Goal: Task Accomplishment & Management: Use online tool/utility

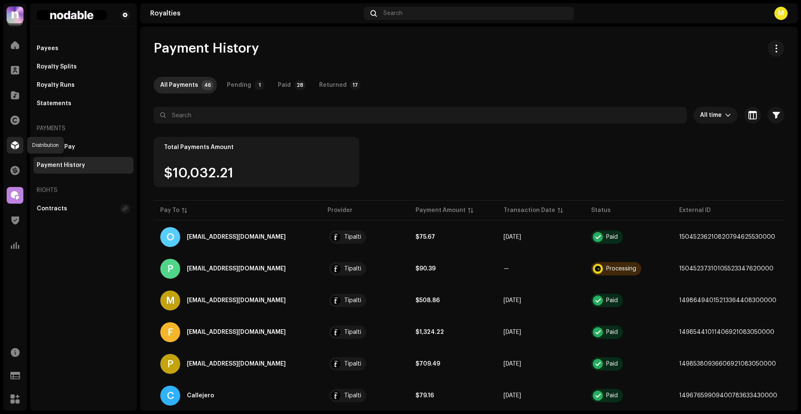
click at [14, 145] on span at bounding box center [15, 145] width 8 height 7
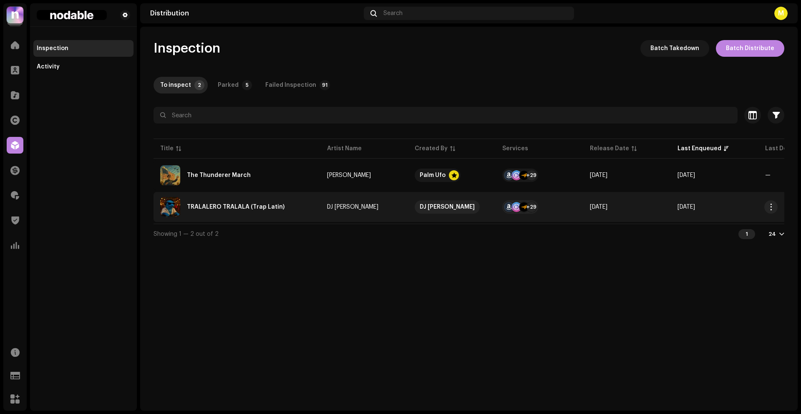
click at [297, 208] on div "TRALALERO TRALALA (Trap Latin)" at bounding box center [236, 207] width 153 height 20
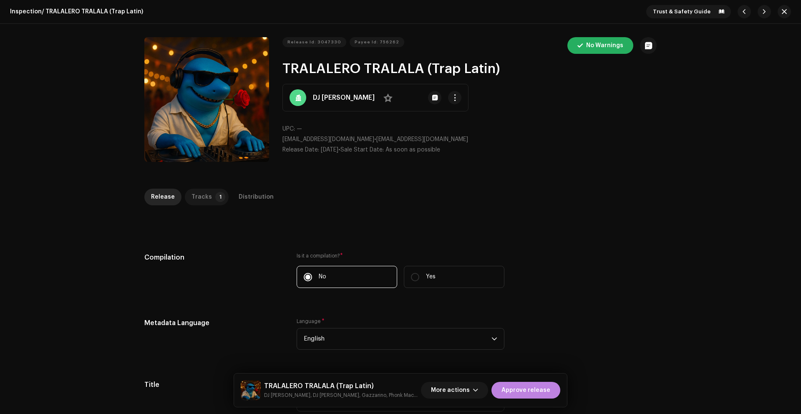
click at [206, 191] on p-tab "Tracks 1" at bounding box center [207, 197] width 44 height 17
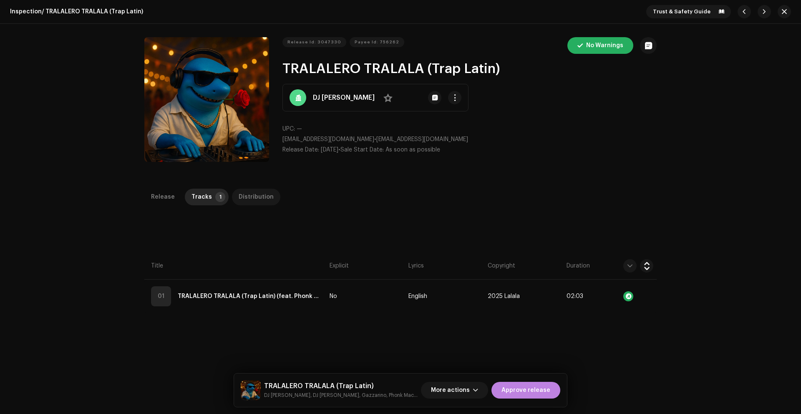
click at [246, 194] on div "Distribution" at bounding box center [256, 197] width 35 height 17
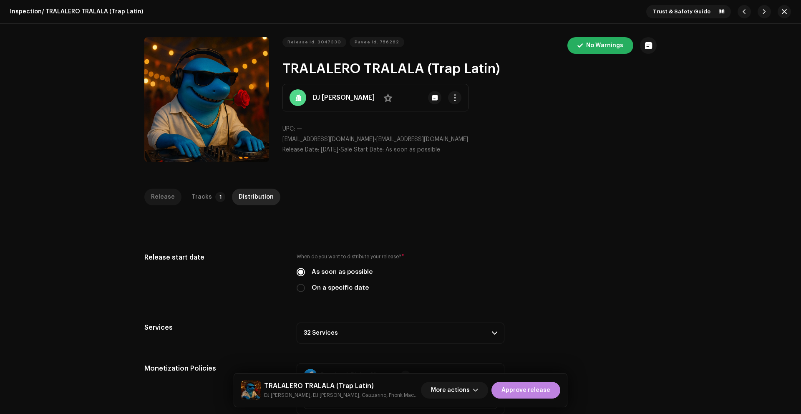
click at [159, 194] on div "Release" at bounding box center [163, 197] width 24 height 17
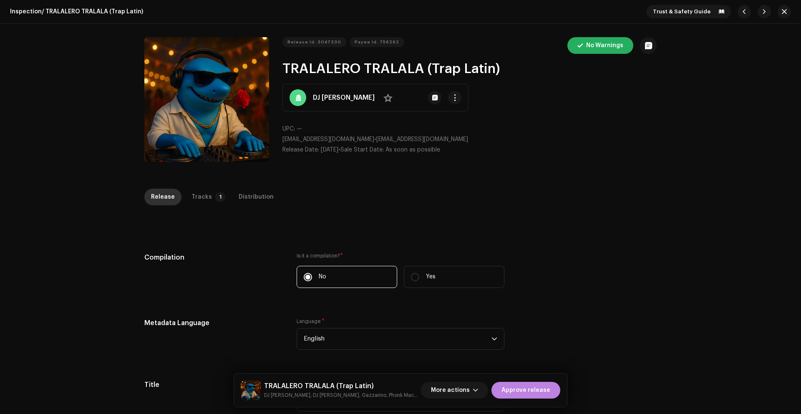
click at [159, 194] on div "Release" at bounding box center [163, 197] width 24 height 17
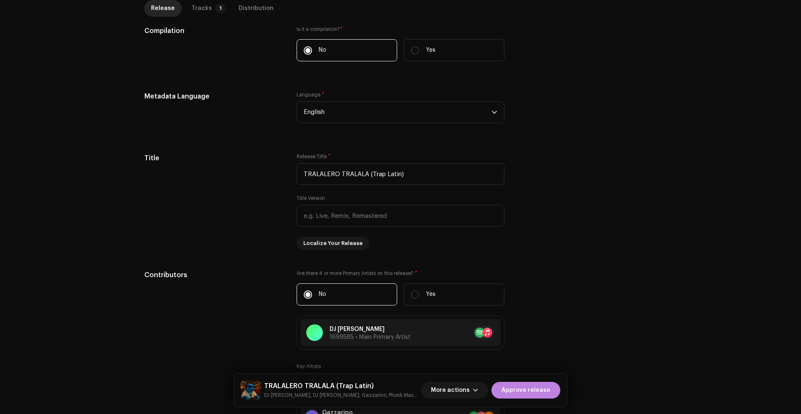
scroll to position [222, 0]
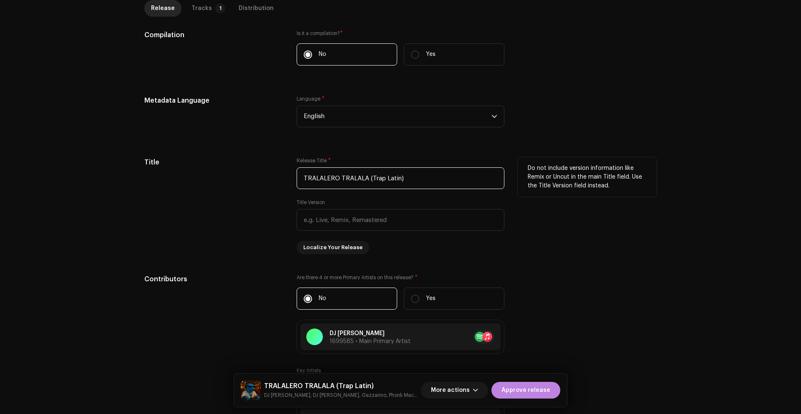
click at [407, 178] on input "TRALALERO TRALALA (Trap Latin)" at bounding box center [401, 178] width 208 height 22
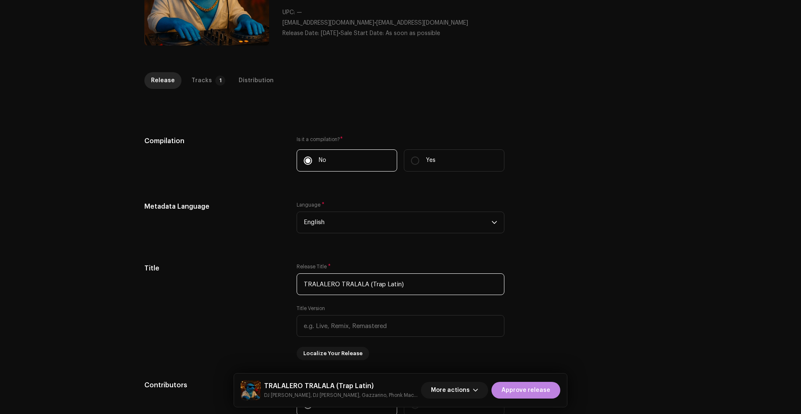
scroll to position [113, 0]
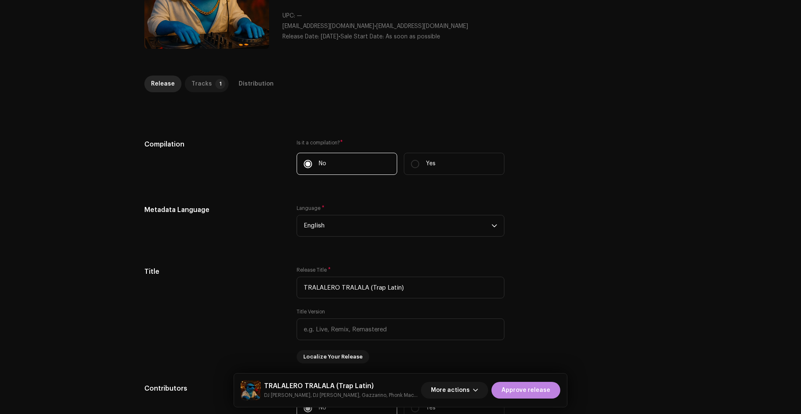
click at [206, 89] on p-tab "Tracks 1" at bounding box center [207, 83] width 44 height 17
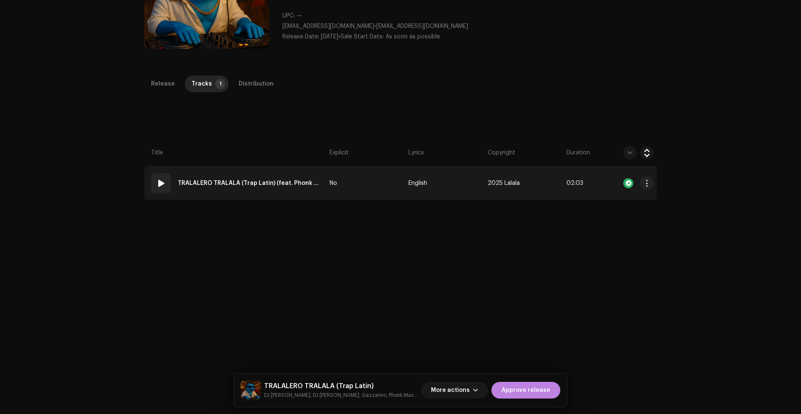
click at [158, 181] on span at bounding box center [161, 183] width 10 height 10
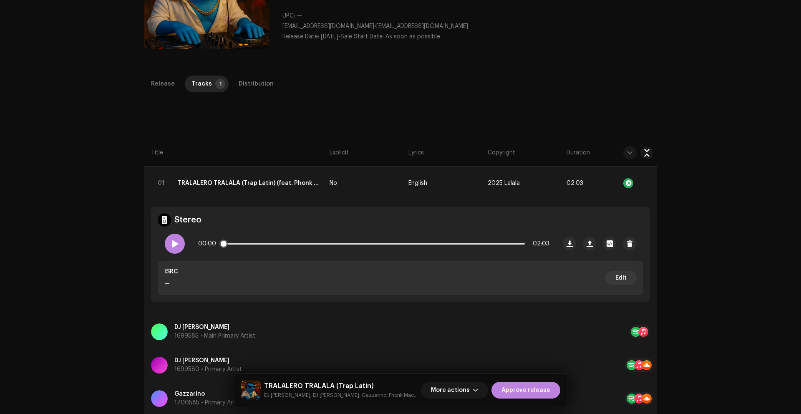
click at [174, 242] on span at bounding box center [174, 243] width 7 height 7
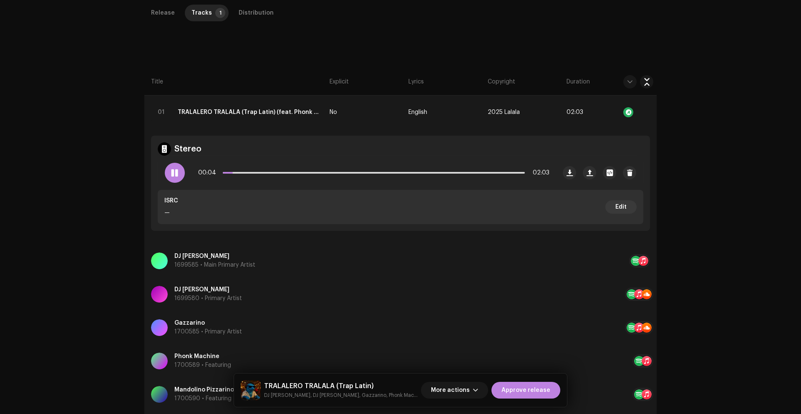
scroll to position [185, 0]
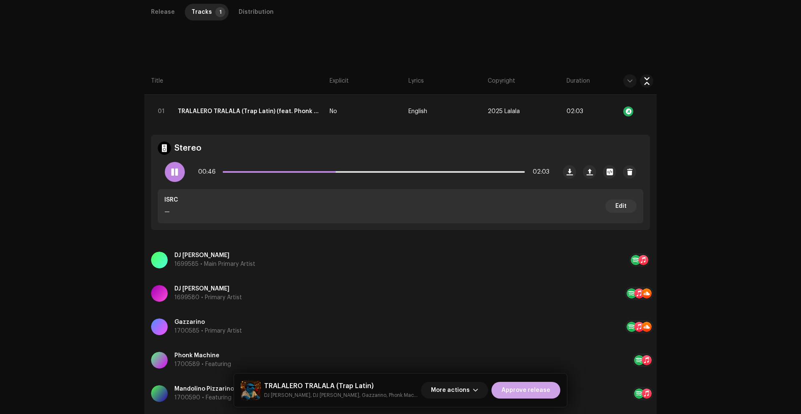
click at [521, 388] on span "Approve release" at bounding box center [525, 390] width 49 height 17
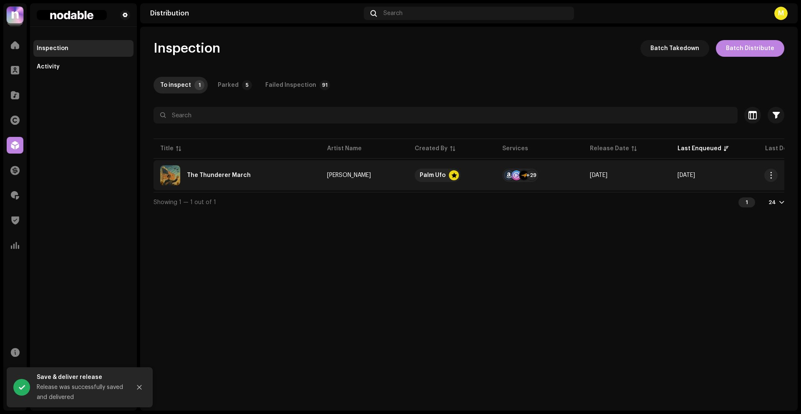
click at [388, 179] on td "[PERSON_NAME]" at bounding box center [364, 175] width 88 height 30
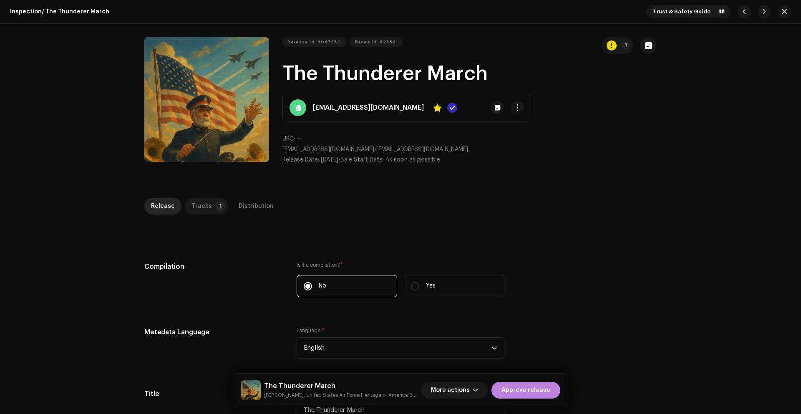
click at [205, 206] on p-tab "Tracks 1" at bounding box center [207, 206] width 44 height 17
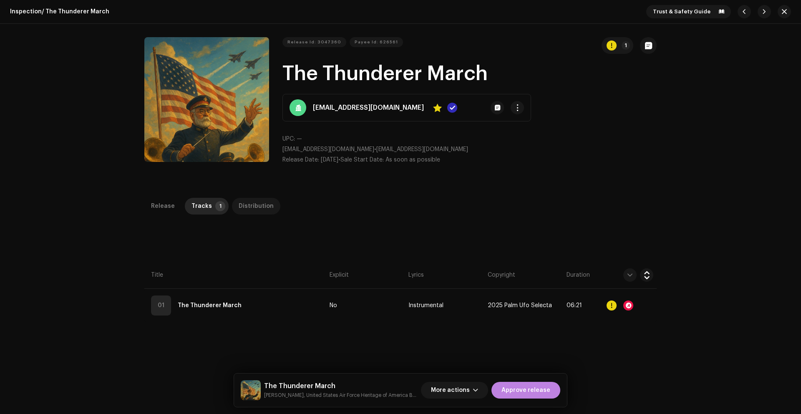
click at [239, 208] on div "Distribution" at bounding box center [256, 206] width 35 height 17
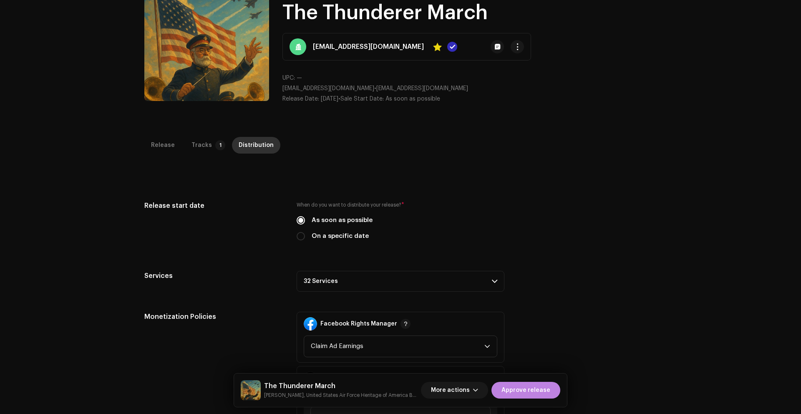
scroll to position [67, 0]
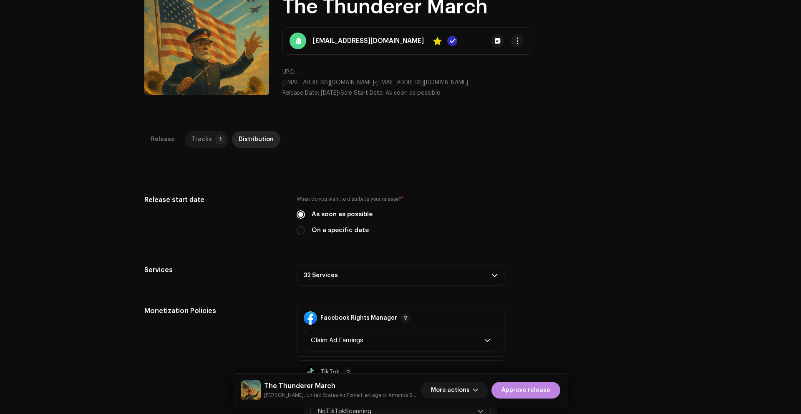
click at [206, 133] on div "Tracks" at bounding box center [201, 139] width 20 height 17
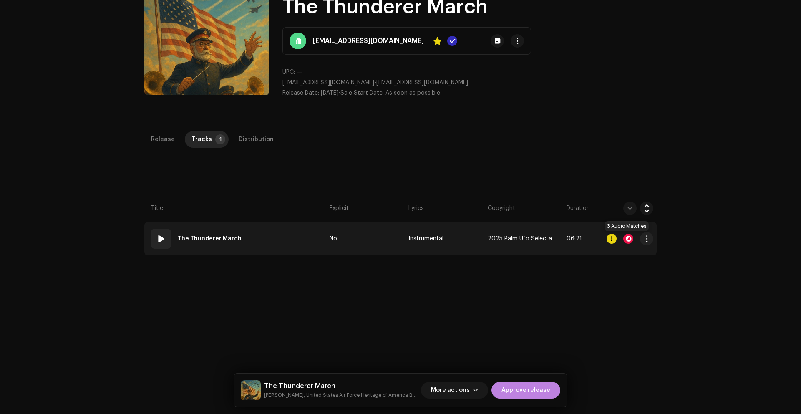
click at [626, 236] on div at bounding box center [628, 239] width 10 height 10
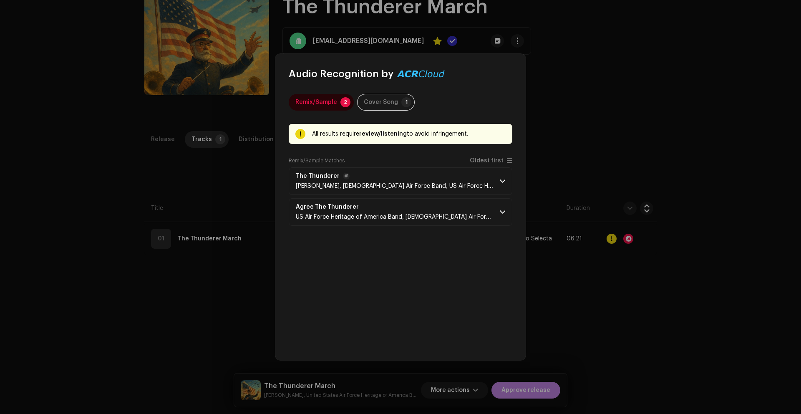
click at [429, 184] on span "[PERSON_NAME], [DEMOGRAPHIC_DATA] Air Force Band, US Air Force Heritage of Amer…" at bounding box center [426, 186] width 260 height 6
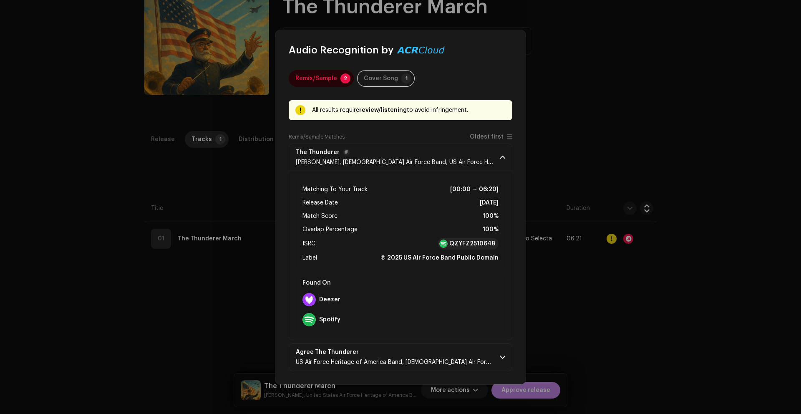
click at [422, 154] on span "The Thunderer" at bounding box center [394, 152] width 197 height 7
click at [498, 154] on p-accordion-header "The Thunderer [PERSON_NAME], [DEMOGRAPHIC_DATA] Air Force Band, US Air Force He…" at bounding box center [401, 157] width 224 height 28
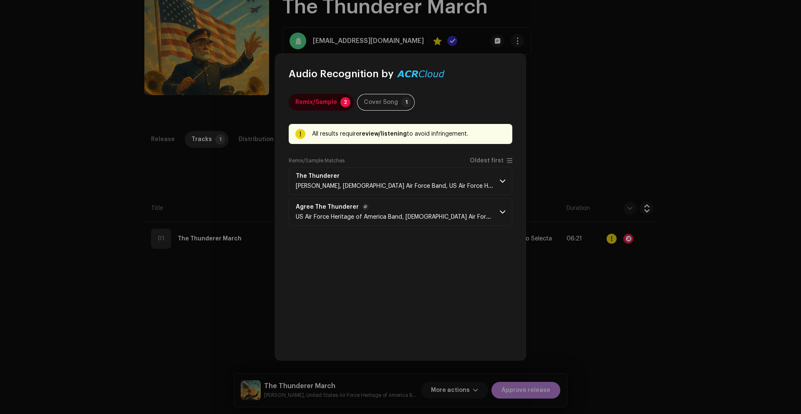
click at [500, 211] on span at bounding box center [502, 212] width 5 height 7
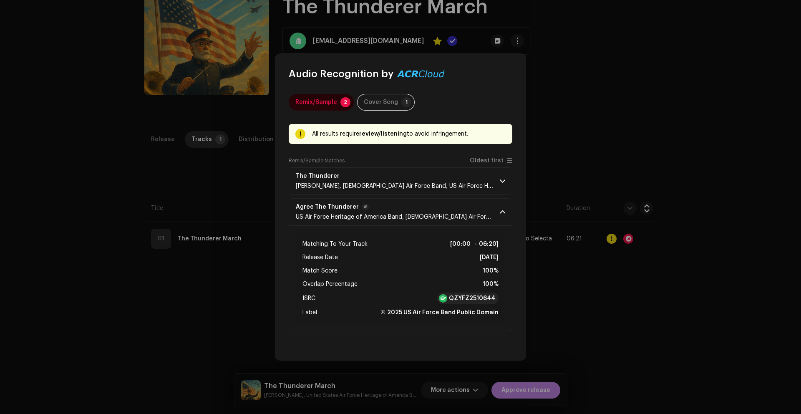
click at [500, 211] on span at bounding box center [502, 212] width 5 height 7
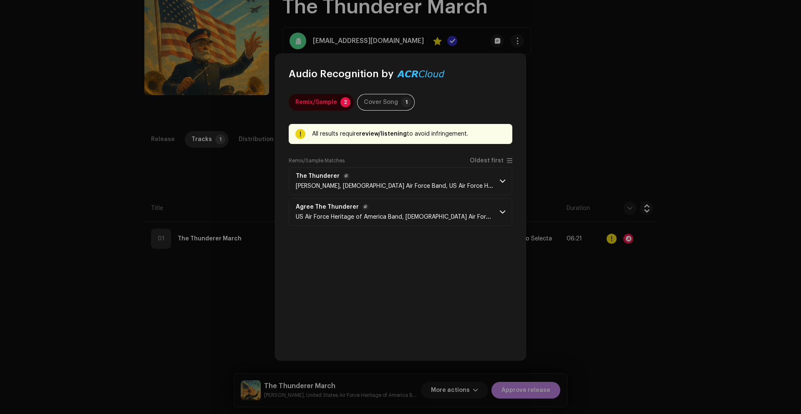
click at [503, 181] on span at bounding box center [502, 181] width 5 height 7
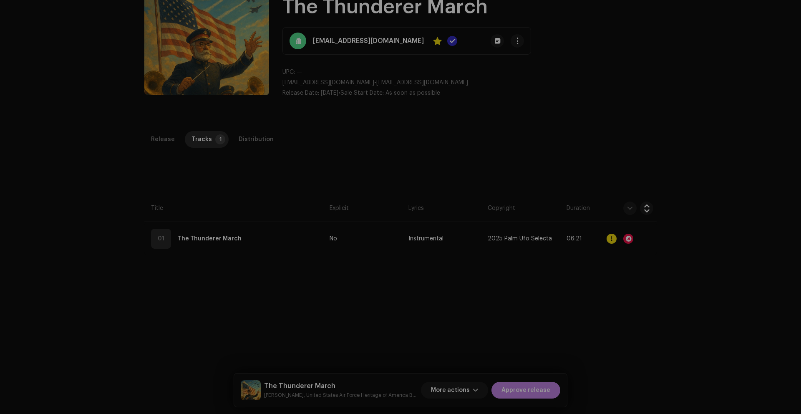
click at [556, 153] on div "Audio Recognition by Remix/Sample 2 Cover Song 1 All results require review/lis…" at bounding box center [400, 207] width 801 height 414
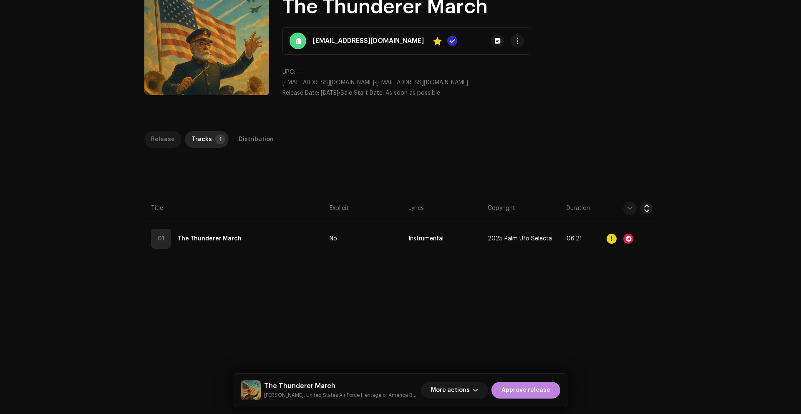
click at [159, 141] on div "Release" at bounding box center [163, 139] width 24 height 17
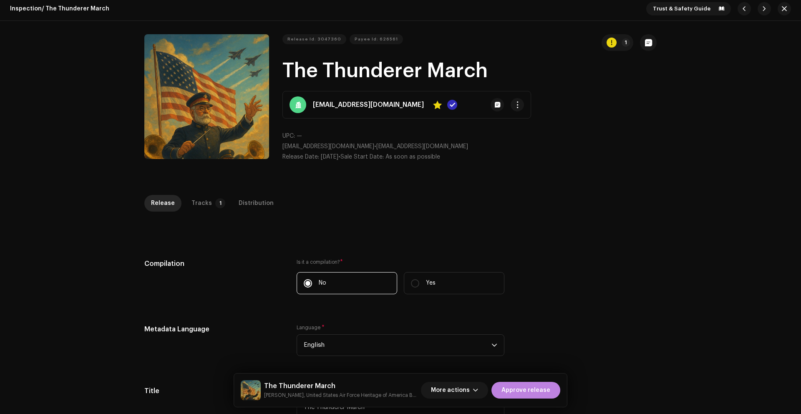
scroll to position [0, 0]
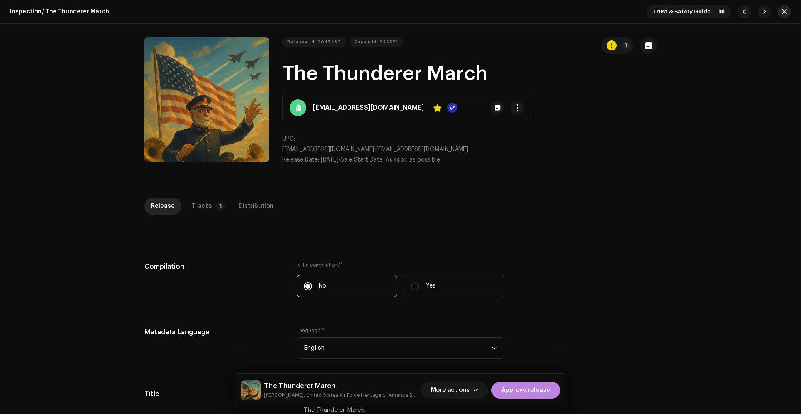
click at [782, 11] on span "button" at bounding box center [784, 11] width 5 height 7
